Goal: Information Seeking & Learning: Learn about a topic

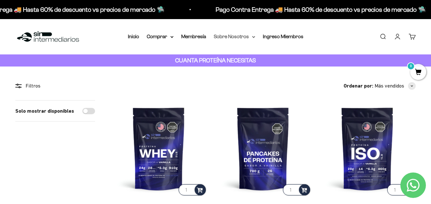
click at [233, 40] on summary "Sobre Nosotros" at bounding box center [234, 37] width 41 height 8
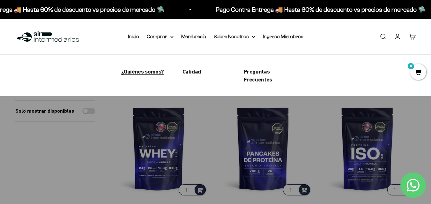
click at [148, 74] on span "¿Quiénes somos?" at bounding box center [142, 71] width 43 height 7
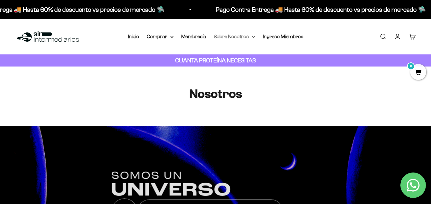
click at [252, 38] on icon at bounding box center [253, 37] width 3 height 2
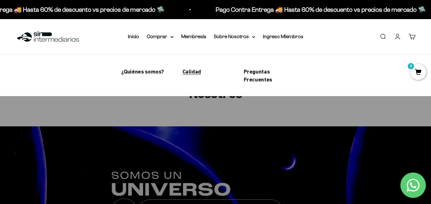
click at [196, 70] on span "Calidad" at bounding box center [191, 71] width 18 height 7
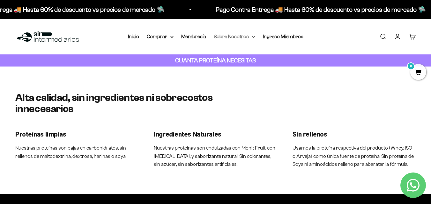
click at [252, 37] on icon at bounding box center [253, 36] width 3 height 1
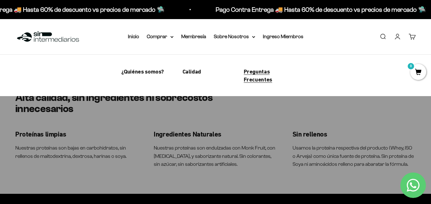
click at [254, 81] on span "Preguntas Frecuentes" at bounding box center [258, 75] width 28 height 15
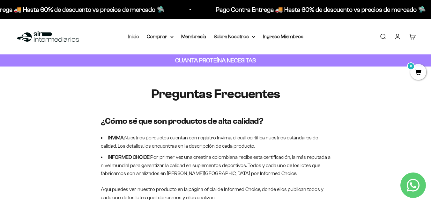
click at [134, 37] on link "Inicio" at bounding box center [133, 36] width 11 height 5
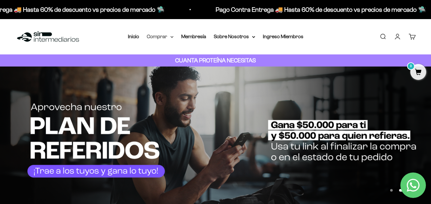
click at [173, 35] on summary "Comprar" at bounding box center [160, 37] width 27 height 8
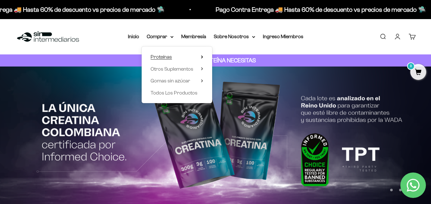
click at [163, 58] on span "Proteínas" at bounding box center [160, 56] width 21 height 5
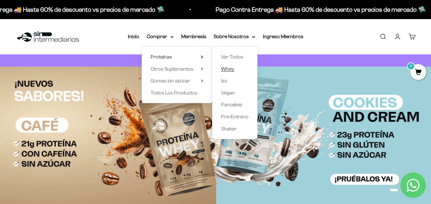
click at [223, 71] on span "Whey" at bounding box center [227, 68] width 13 height 5
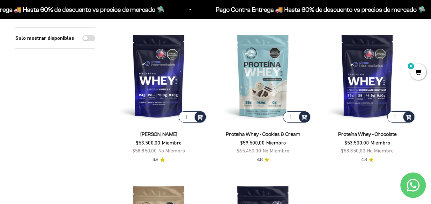
scroll to position [71, 0]
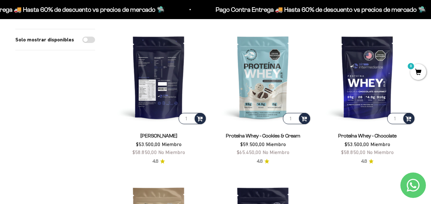
click at [148, 98] on img at bounding box center [158, 77] width 97 height 97
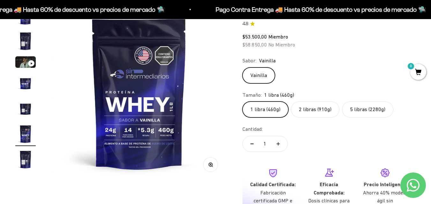
click at [361, 109] on label "5 libras (2280g)" at bounding box center [367, 110] width 51 height 16
click at [242, 102] on input "5 libras (2280g)" at bounding box center [242, 101] width 0 height 0
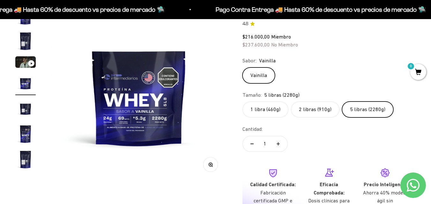
click at [314, 106] on label "2 libras (910g)" at bounding box center [315, 110] width 48 height 16
click at [242, 102] on input "2 libras (910g)" at bounding box center [242, 101] width 0 height 0
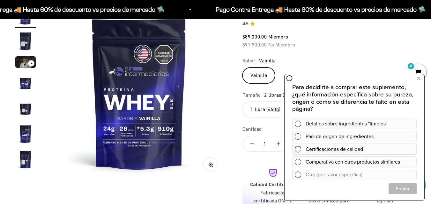
click at [327, 30] on safe-sticky "Proteína Whey - Vainilla 4.8 $89.000,00 Miembro $97.900,00 No Miembro Calidad d…" at bounding box center [328, 128] width 173 height 246
click at [325, 45] on div "$89.000,00 Miembro $97.900,00 No Miembro" at bounding box center [328, 41] width 173 height 16
click at [377, 59] on div "Sabor: [PERSON_NAME]" at bounding box center [328, 61] width 173 height 8
click at [419, 79] on icon at bounding box center [419, 79] width 4 height 8
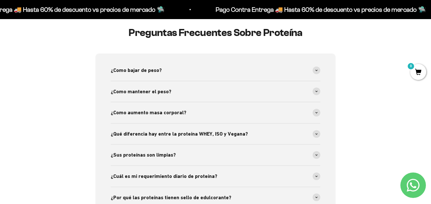
scroll to position [1160, 0]
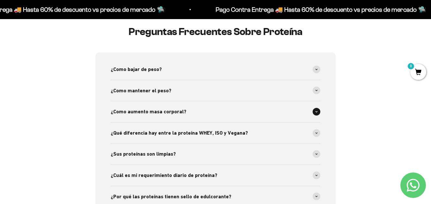
click at [316, 113] on span at bounding box center [316, 112] width 8 height 8
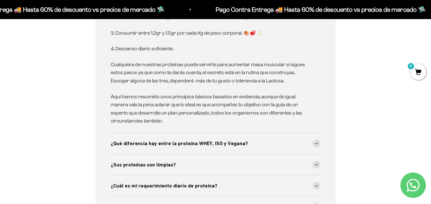
scroll to position [1301, 0]
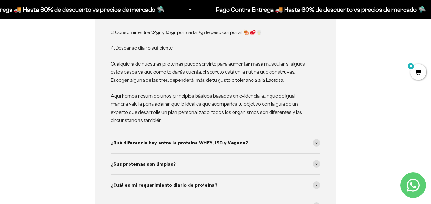
click at [320, 141] on div "¿Como bajar de peso? Bajar de peso no es fácil y lo sabemos. Sin embargo te dam…" at bounding box center [215, 67] width 240 height 311
click at [316, 143] on icon at bounding box center [316, 142] width 2 height 1
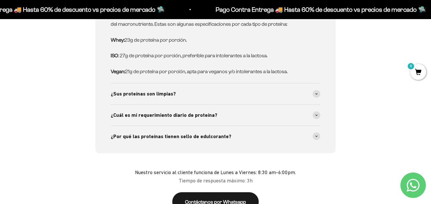
scroll to position [1479, 0]
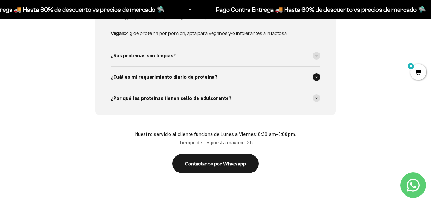
click at [314, 81] on div "¿Cuál es mi requerimiento diario de proteína?" at bounding box center [215, 77] width 209 height 21
